Goal: Information Seeking & Learning: Learn about a topic

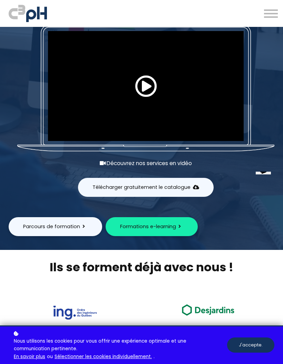
scroll to position [121, 0]
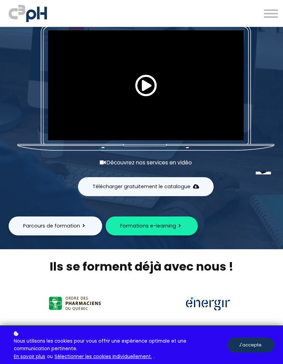
click at [155, 224] on span "Formations e-learning" at bounding box center [148, 226] width 56 height 7
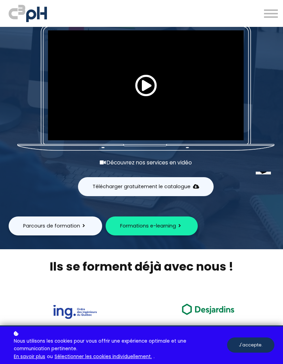
click at [166, 186] on span "Télécharger gratuitement le catalogue" at bounding box center [141, 186] width 98 height 7
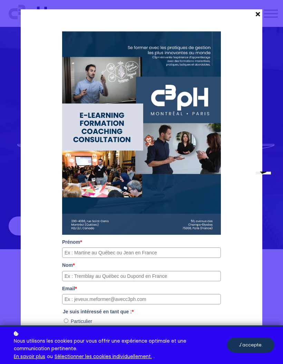
scroll to position [0, 0]
click at [258, 11] on span at bounding box center [257, 14] width 9 height 10
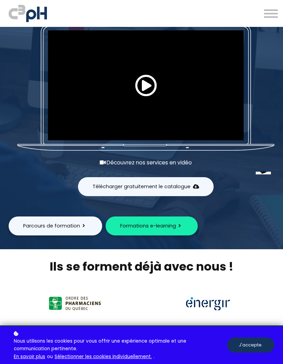
click at [71, 227] on span "Parcours de formation" at bounding box center [51, 226] width 57 height 7
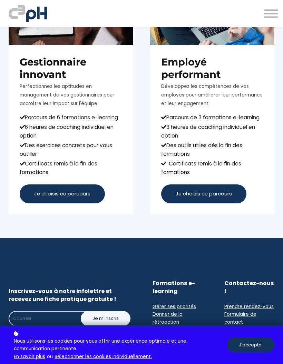
scroll to position [146, 0]
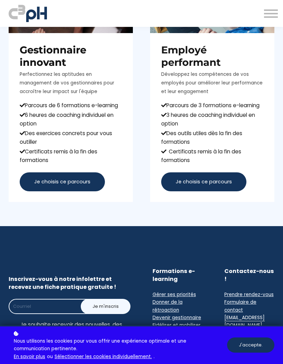
click at [217, 186] on span "Je choisis ce parcours" at bounding box center [204, 181] width 56 height 7
